Goal: Transaction & Acquisition: Subscribe to service/newsletter

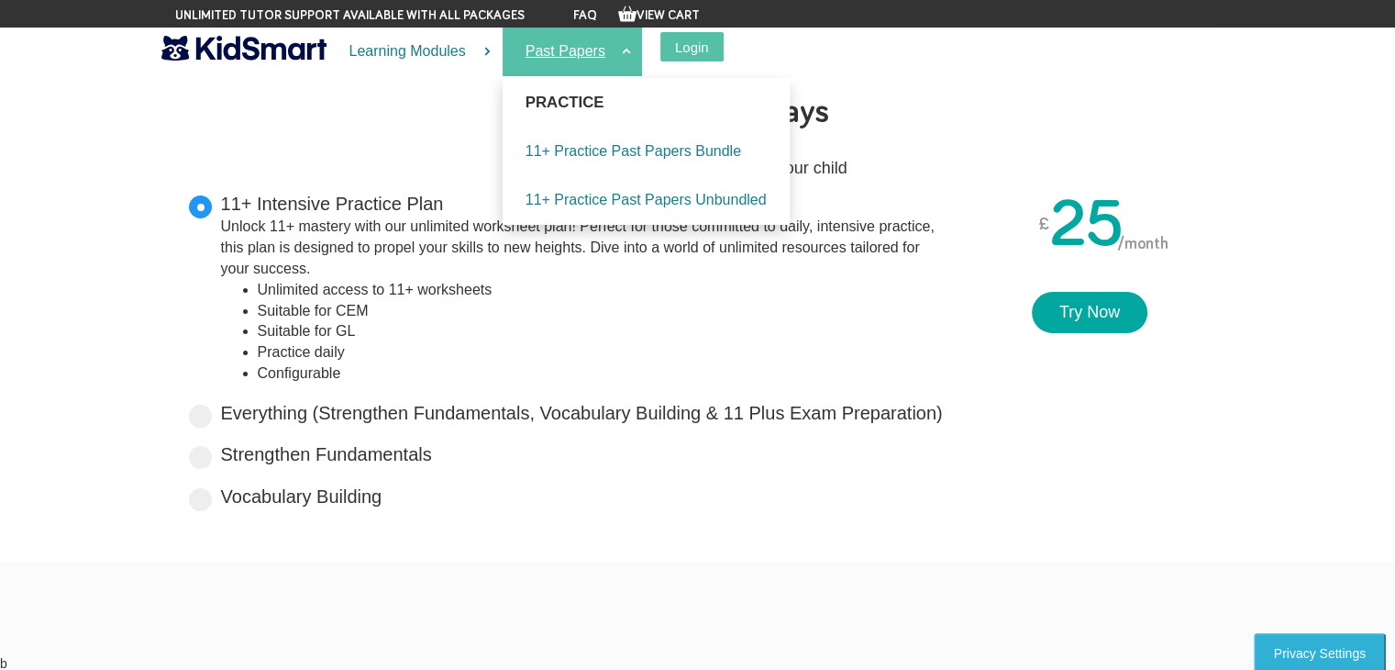
click at [562, 57] on link "Past Papers" at bounding box center [572, 52] width 139 height 49
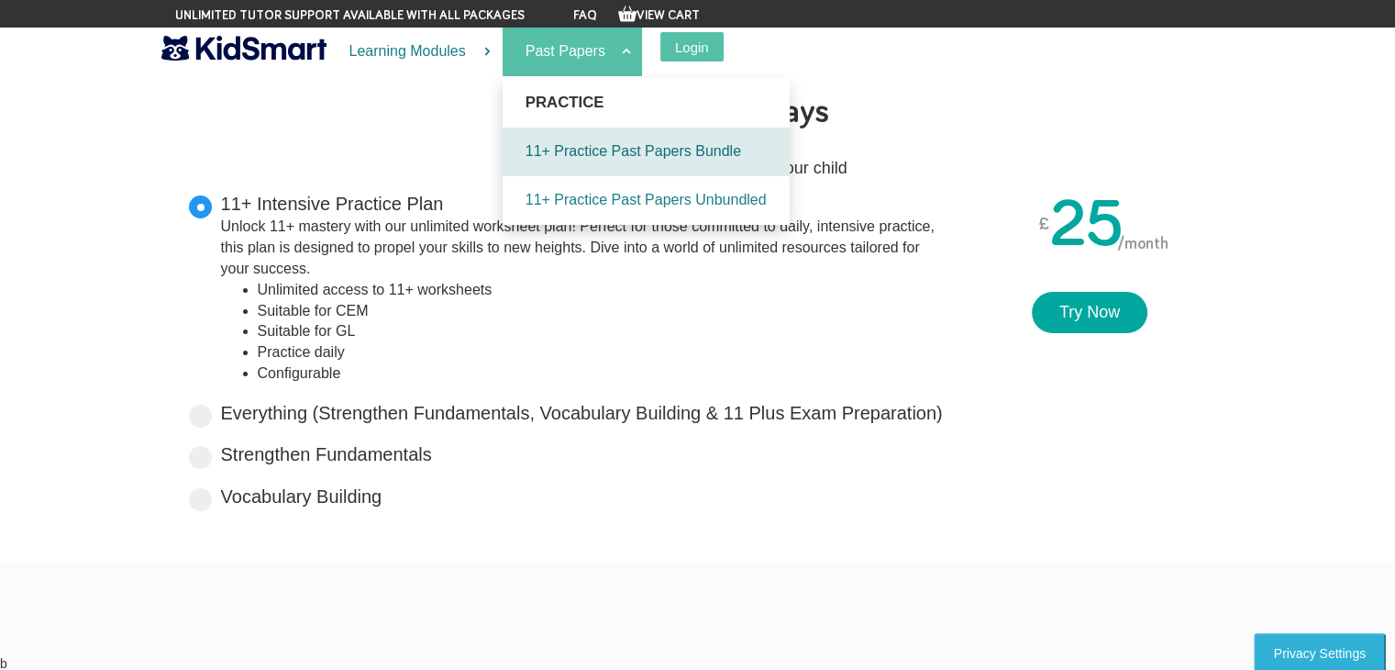
click at [606, 155] on link "11+ Practice Past Papers Bundle" at bounding box center [646, 152] width 287 height 49
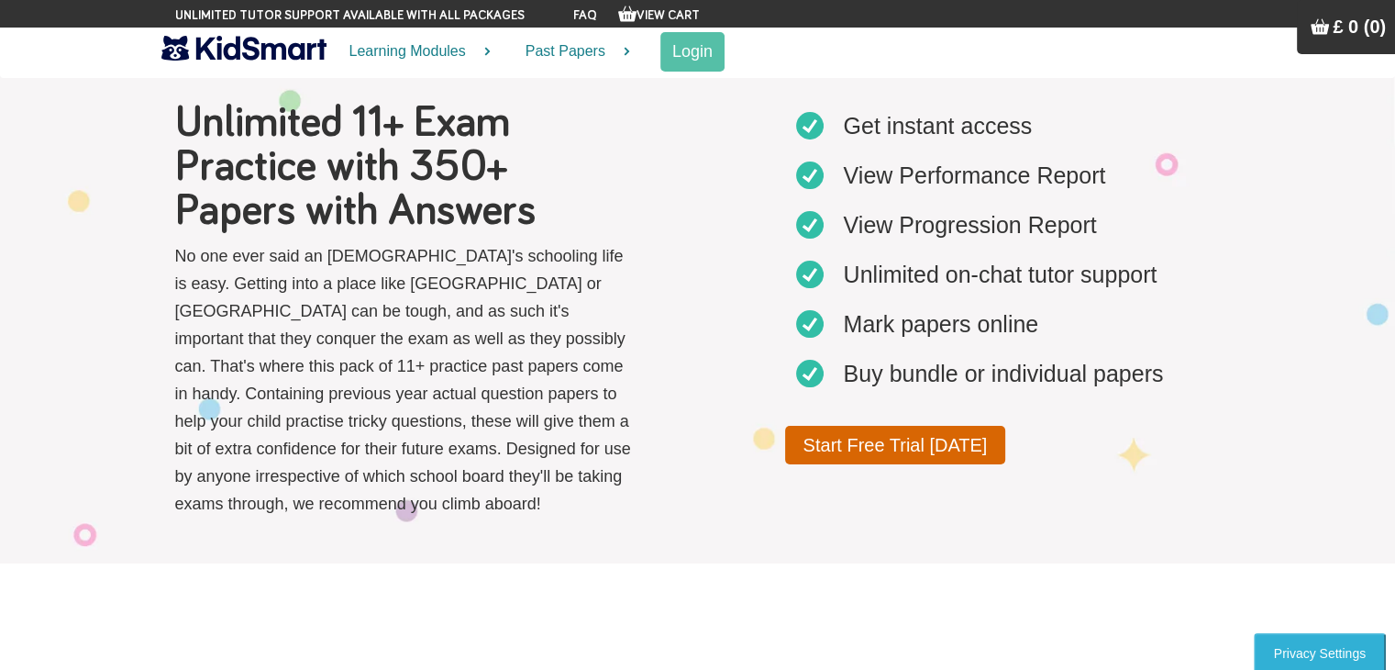
click at [834, 429] on link "Start Free Trial Today" at bounding box center [895, 445] width 221 height 39
